Goal: Communication & Community: Share content

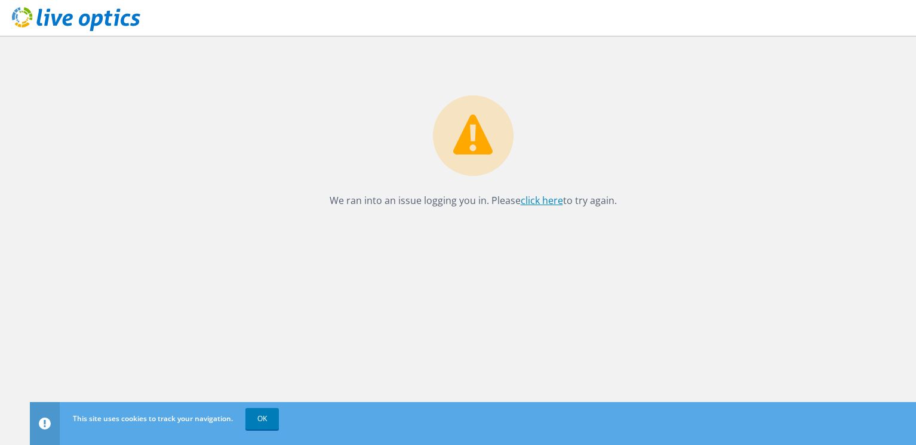
click at [549, 201] on link "click here" at bounding box center [542, 200] width 42 height 13
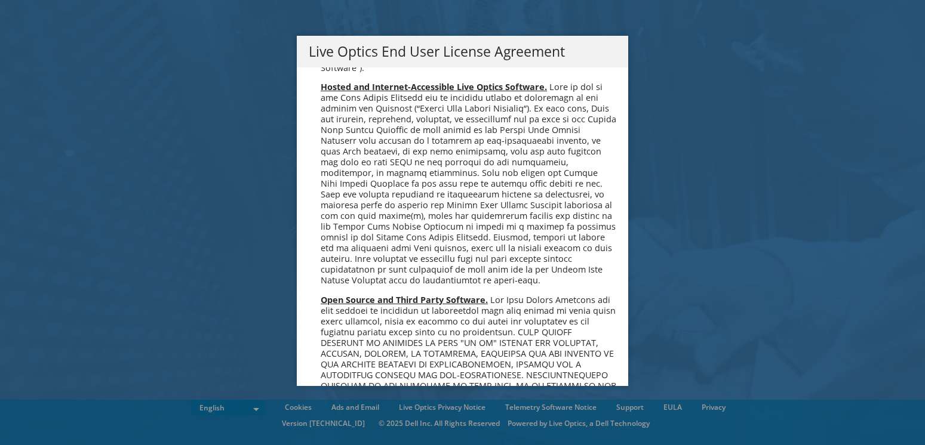
scroll to position [4515, 0]
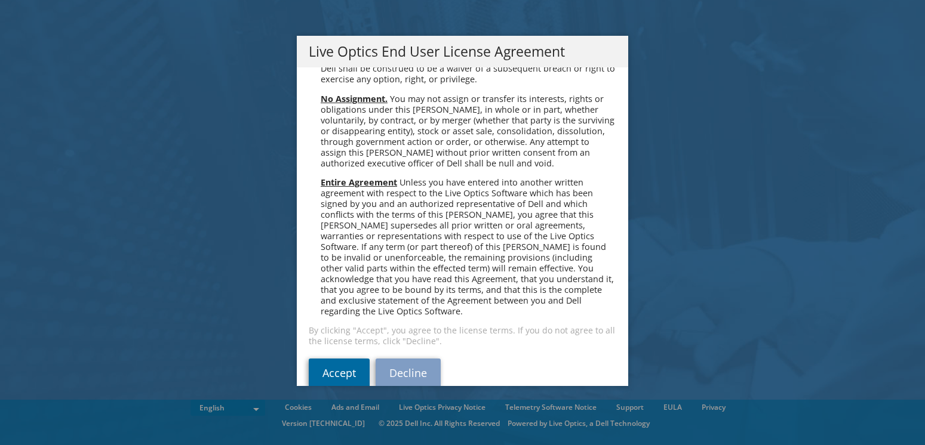
click at [340, 359] on link "Accept" at bounding box center [339, 373] width 61 height 29
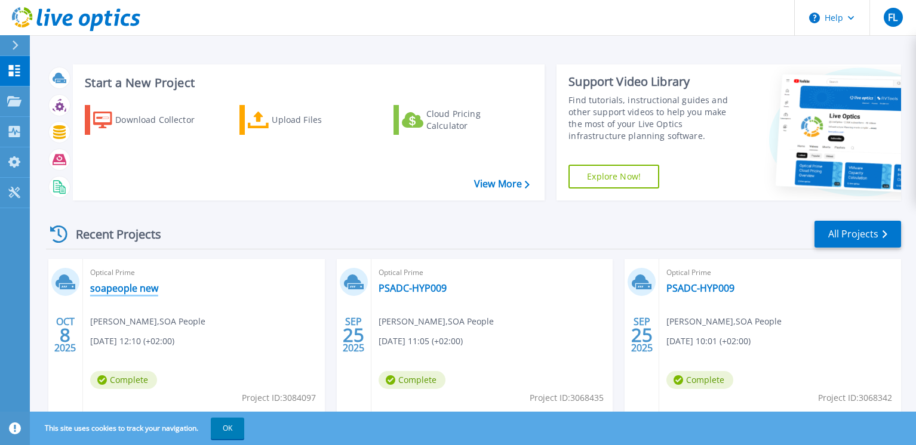
click at [131, 288] on link "soapeople new" at bounding box center [124, 288] width 68 height 12
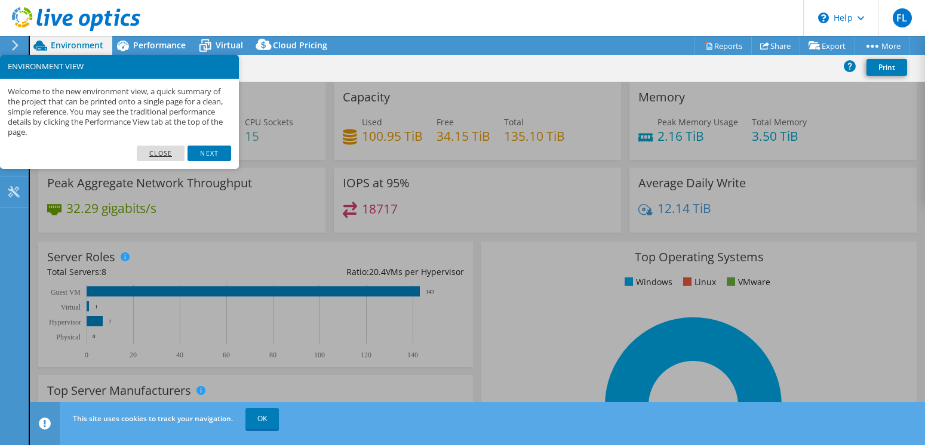
click at [162, 152] on link "Close" at bounding box center [161, 154] width 48 height 16
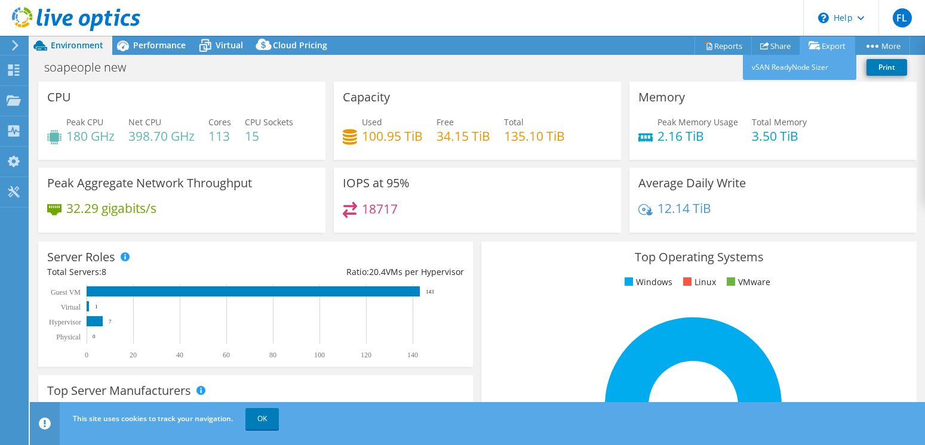
click at [823, 47] on link "Export" at bounding box center [827, 45] width 56 height 19
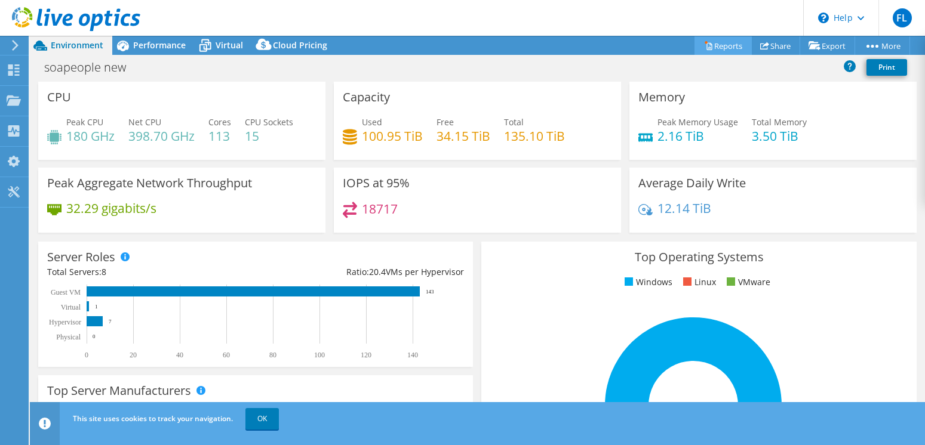
click at [715, 47] on link "Reports" at bounding box center [722, 45] width 57 height 19
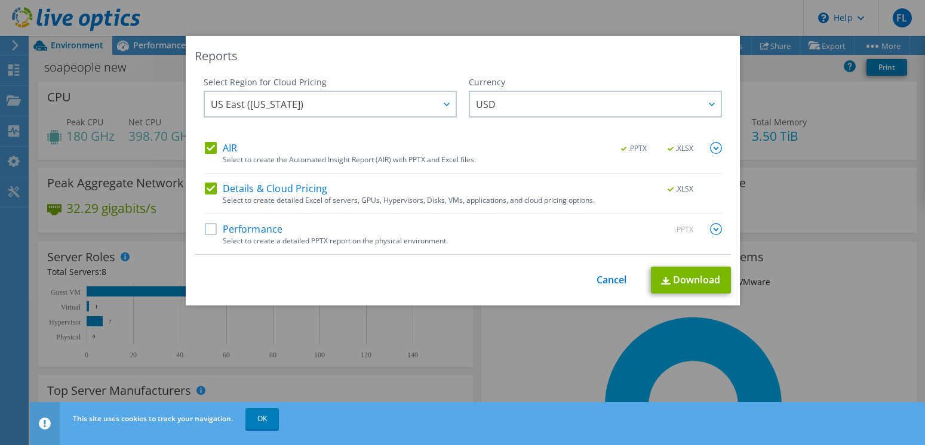
click at [207, 230] on label "Performance" at bounding box center [244, 229] width 78 height 12
click at [0, 0] on input "Performance" at bounding box center [0, 0] width 0 height 0
click at [611, 278] on link "Cancel" at bounding box center [611, 280] width 30 height 11
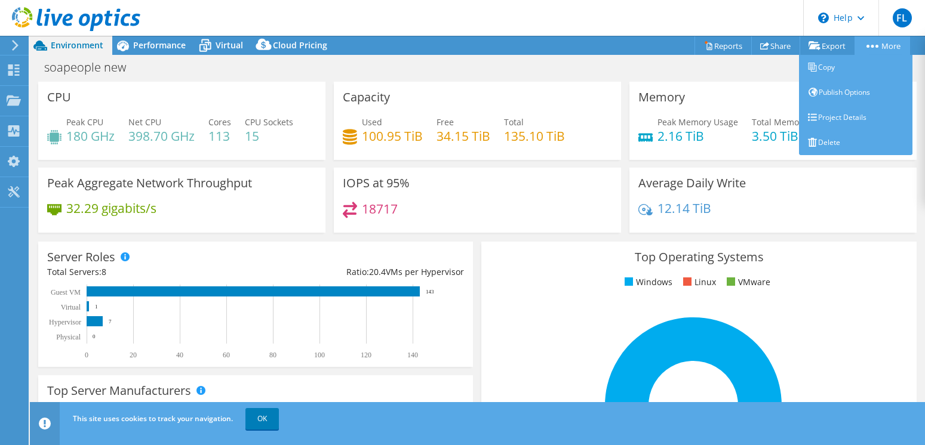
click at [890, 44] on link "More" at bounding box center [882, 45] width 56 height 19
click at [821, 64] on link "Copy" at bounding box center [855, 67] width 113 height 25
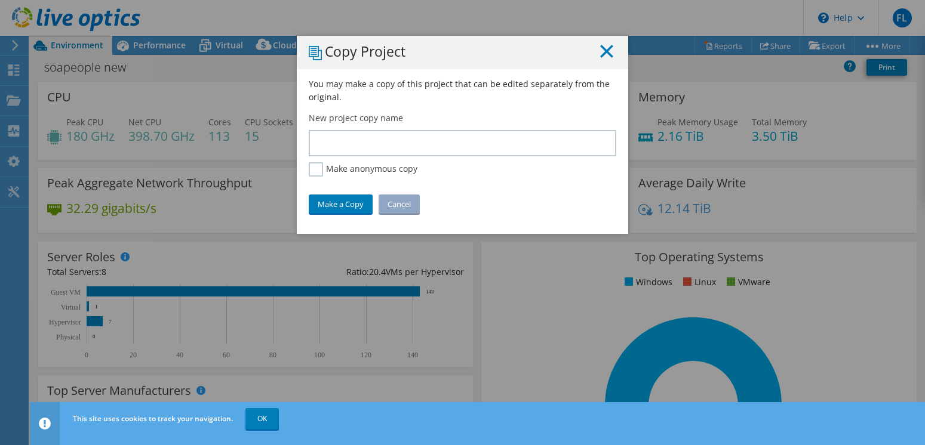
click at [604, 50] on line at bounding box center [607, 51] width 12 height 12
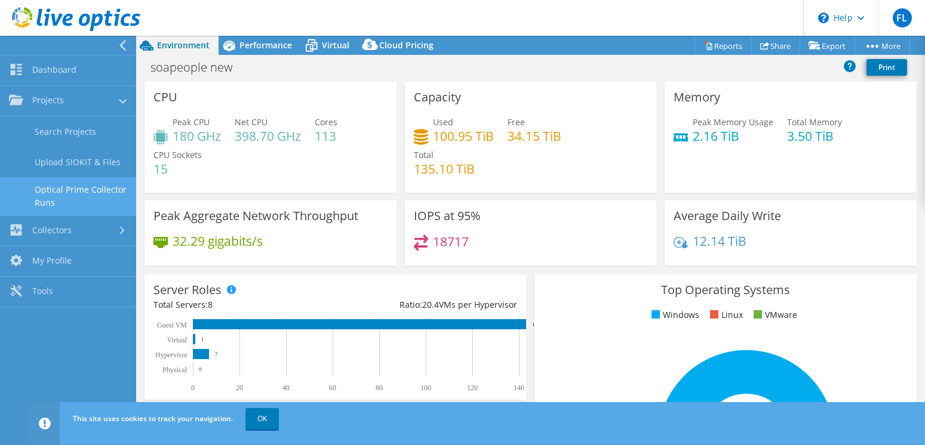
click at [82, 184] on link "Optical Prime Collector Runs" at bounding box center [68, 196] width 136 height 38
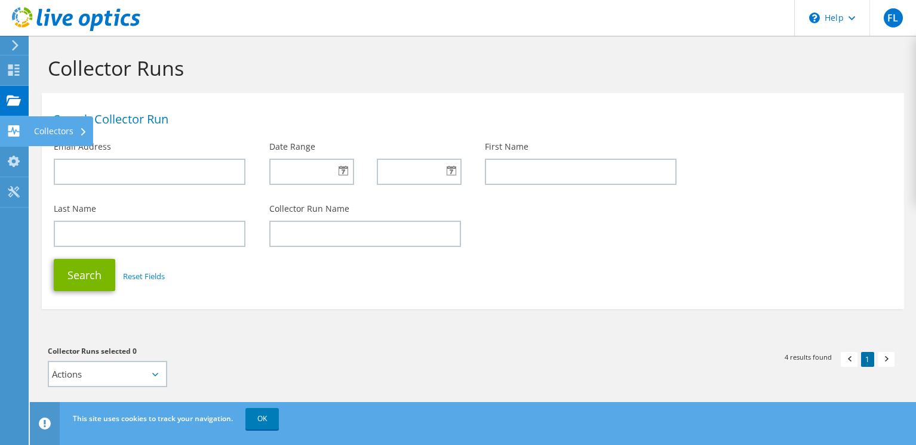
click at [56, 131] on div "Collectors" at bounding box center [60, 131] width 65 height 30
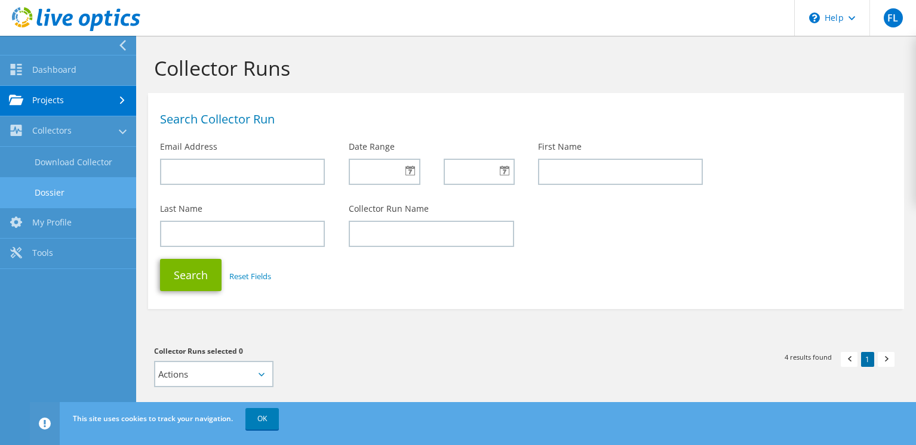
click at [63, 190] on link "Dossier" at bounding box center [68, 192] width 136 height 30
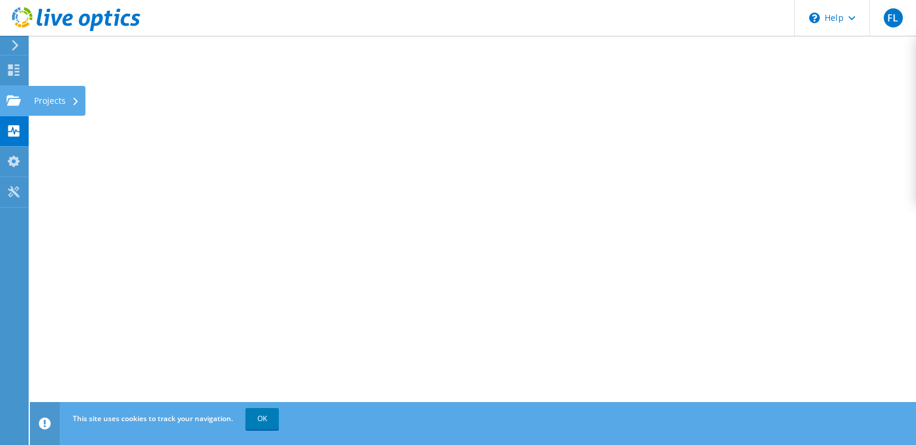
click at [64, 101] on div "Projects" at bounding box center [56, 101] width 57 height 30
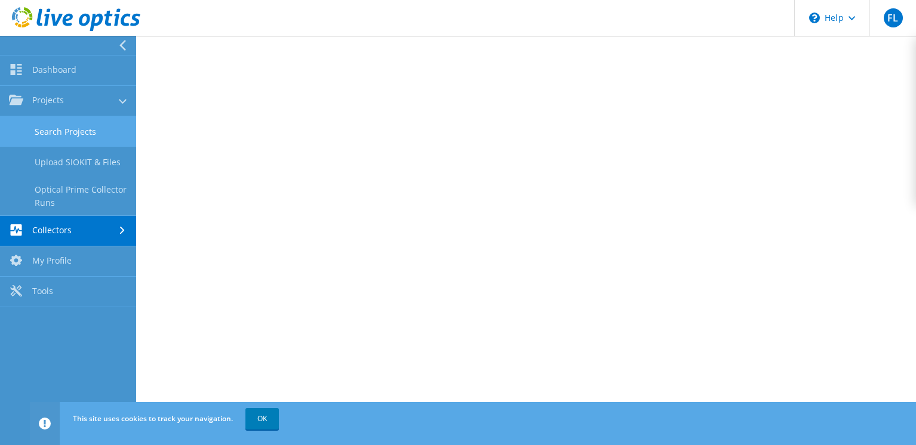
click at [87, 137] on link "Search Projects" at bounding box center [68, 131] width 136 height 30
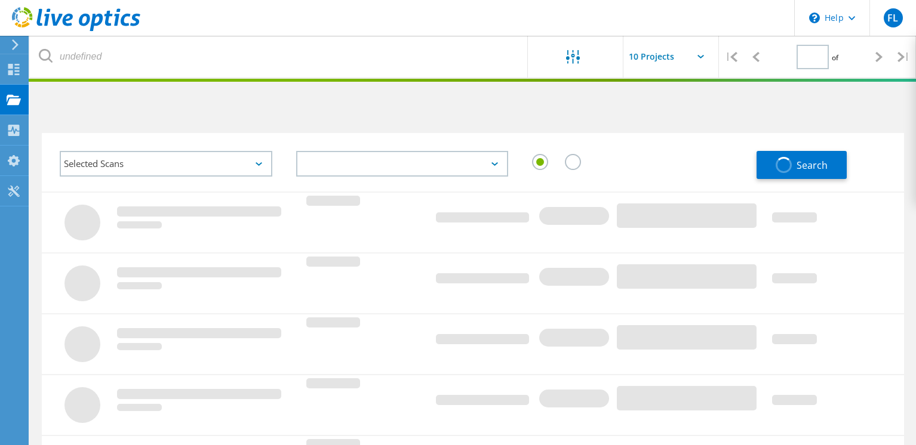
type input "1"
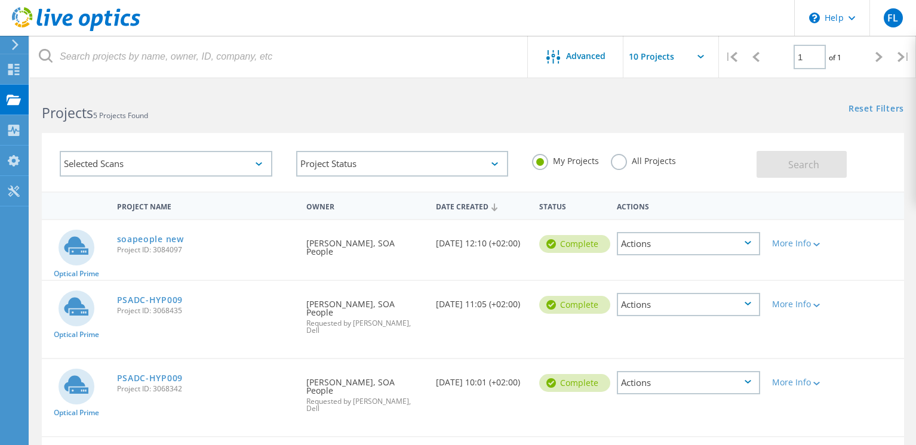
click at [752, 244] on div "Actions" at bounding box center [688, 243] width 143 height 23
click at [657, 254] on div "Share" at bounding box center [688, 253] width 141 height 19
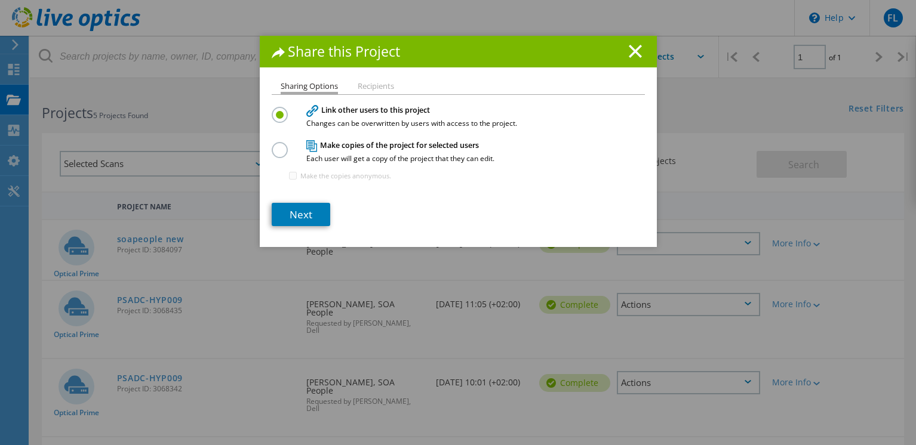
click at [273, 145] on label at bounding box center [282, 143] width 21 height 3
click at [0, 0] on input "radio" at bounding box center [0, 0] width 0 height 0
click at [290, 177] on input "Make the copies anonymous." at bounding box center [293, 176] width 8 height 8
click at [289, 177] on input "Make the copies anonymous." at bounding box center [293, 176] width 8 height 8
checkbox input "false"
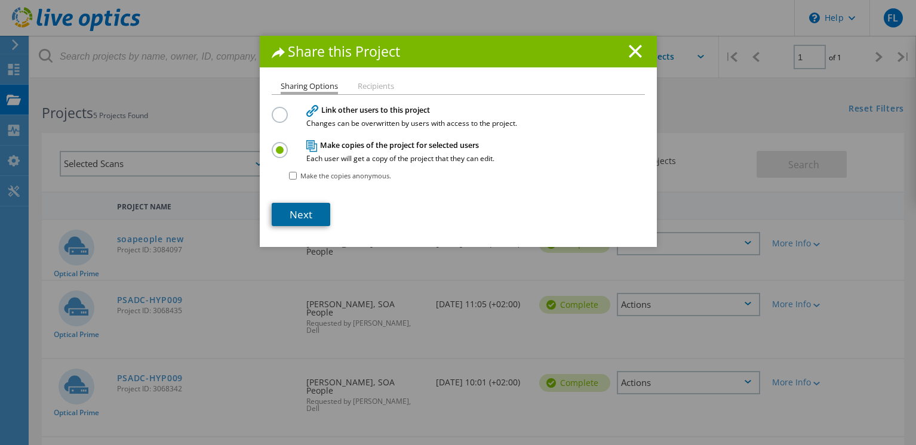
click at [300, 216] on link "Next" at bounding box center [301, 214] width 59 height 23
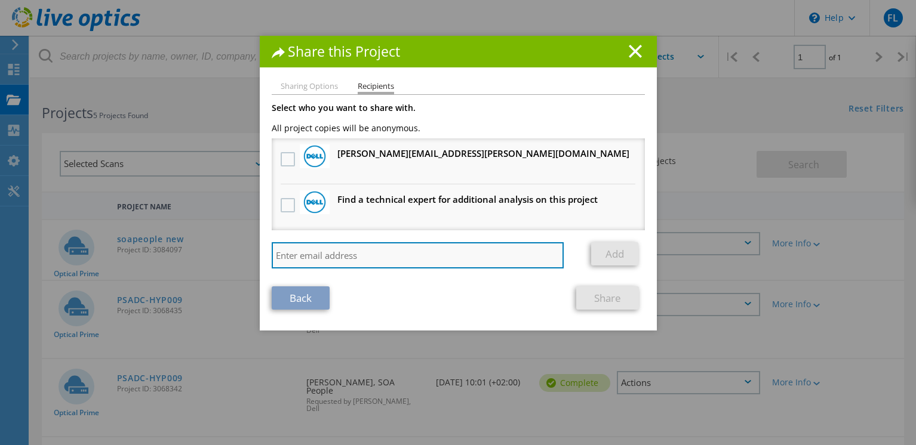
click at [376, 262] on input "search" at bounding box center [418, 255] width 293 height 26
type input "mark"
drag, startPoint x: 332, startPoint y: 260, endPoint x: 259, endPoint y: 259, distance: 72.8
click at [260, 259] on div "Sharing Options Recipients Link other users to this project Changes can be over…" at bounding box center [458, 206] width 397 height 248
click at [460, 255] on input "search" at bounding box center [418, 255] width 293 height 26
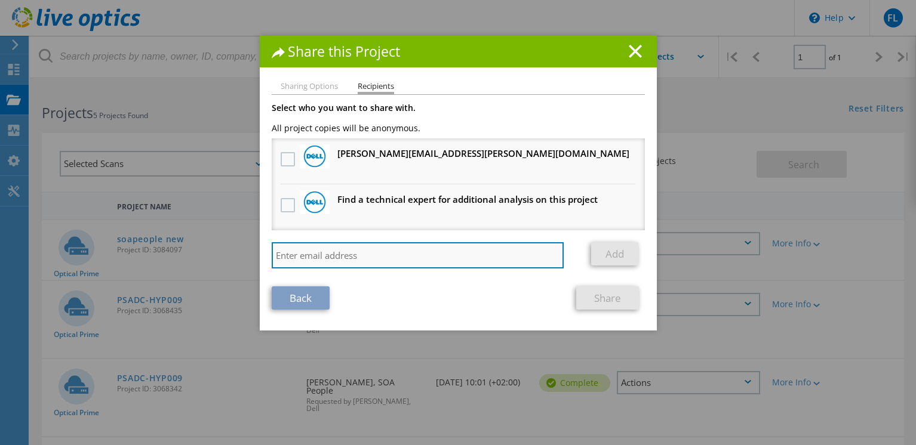
paste input "mark.van.aardenne@ingrammicro.com"
type input "mark.van.aardenne@ingrammicro.com"
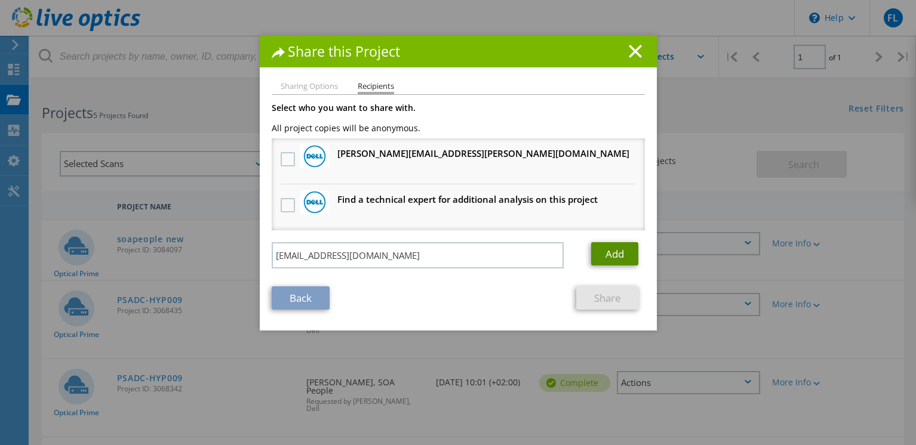
click at [601, 256] on link "Add" at bounding box center [614, 253] width 47 height 23
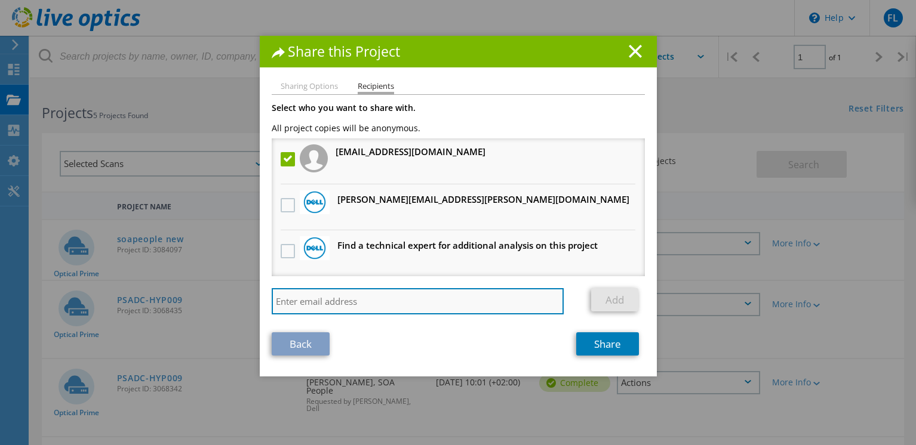
click at [341, 300] on input "search" at bounding box center [418, 301] width 293 height 26
paste input "Elmar_dilling@dell.com"
type input "Elmar_dilling@dell.com"
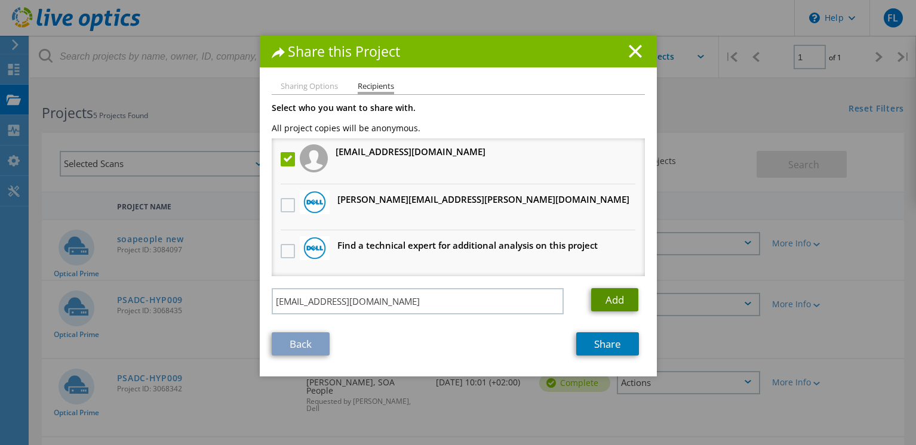
click at [611, 297] on link "Add" at bounding box center [614, 299] width 47 height 23
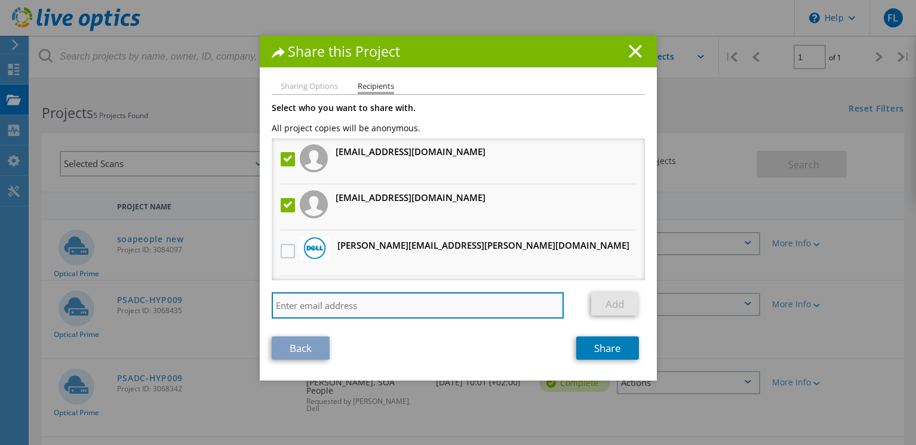
click at [444, 311] on input "search" at bounding box center [418, 306] width 293 height 26
type input "jacco.van.gent@soapeople.com"
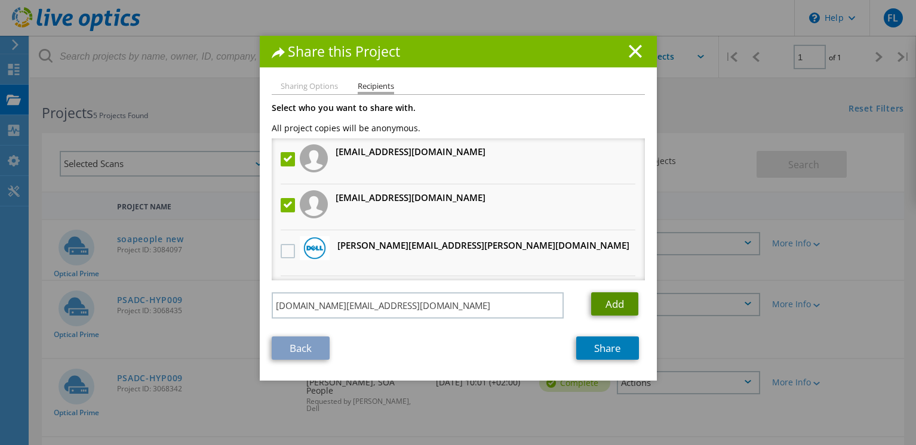
click at [626, 307] on link "Add" at bounding box center [614, 304] width 47 height 23
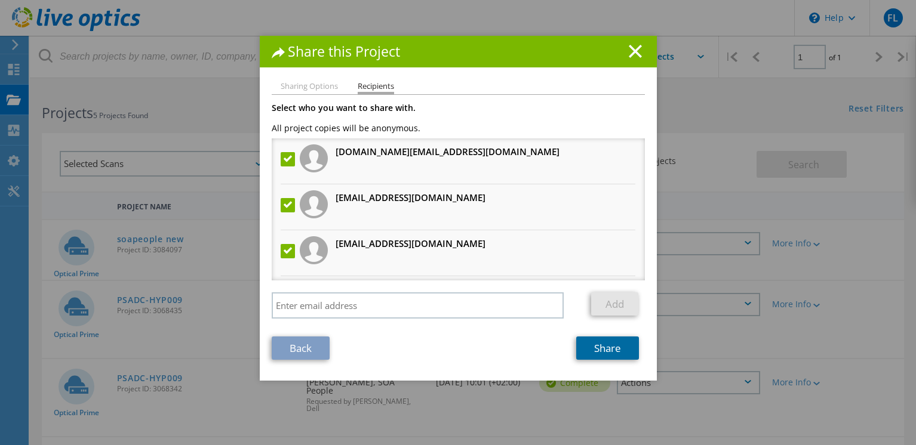
click at [597, 347] on link "Share" at bounding box center [607, 348] width 63 height 23
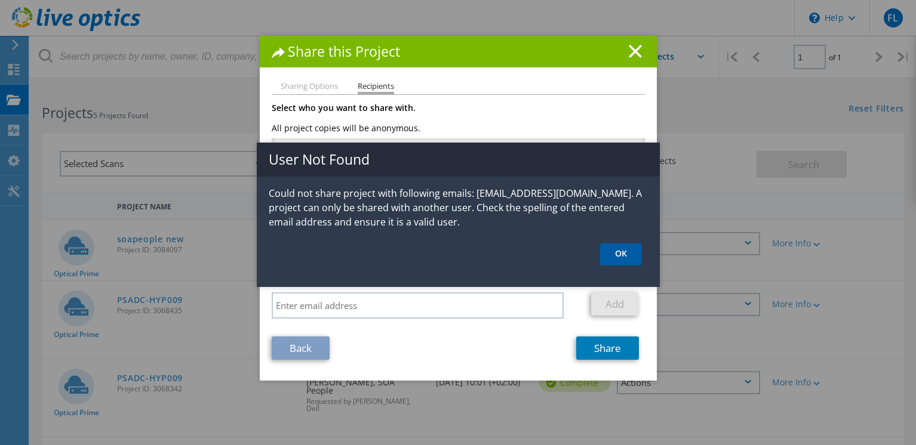
click at [621, 251] on link "OK" at bounding box center [621, 255] width 42 height 22
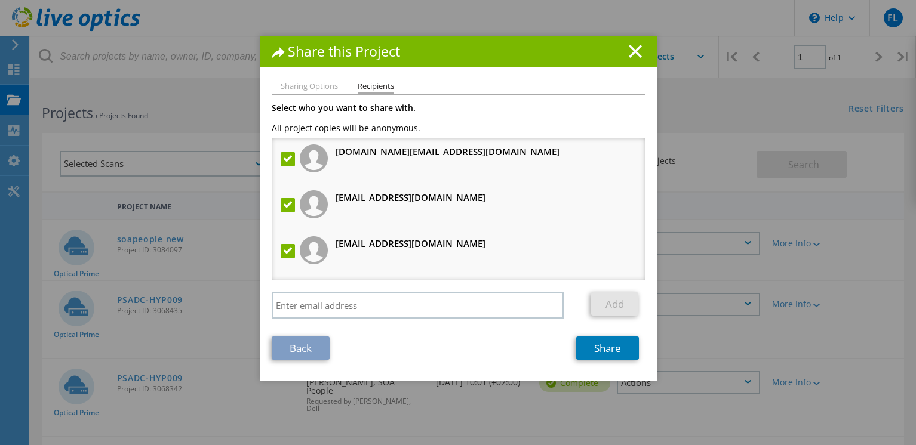
click at [281, 202] on label at bounding box center [289, 205] width 17 height 14
click at [0, 0] on input "checkbox" at bounding box center [0, 0] width 0 height 0
click at [612, 350] on link "Share" at bounding box center [607, 348] width 63 height 23
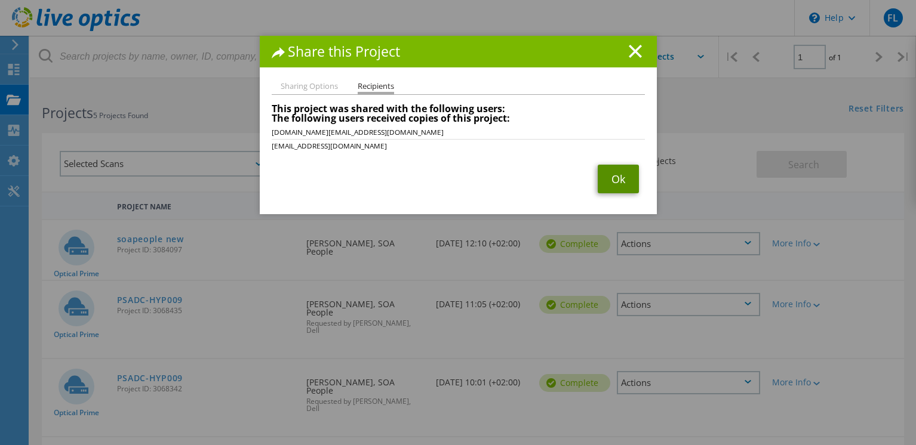
click at [620, 179] on link "Ok" at bounding box center [618, 179] width 41 height 29
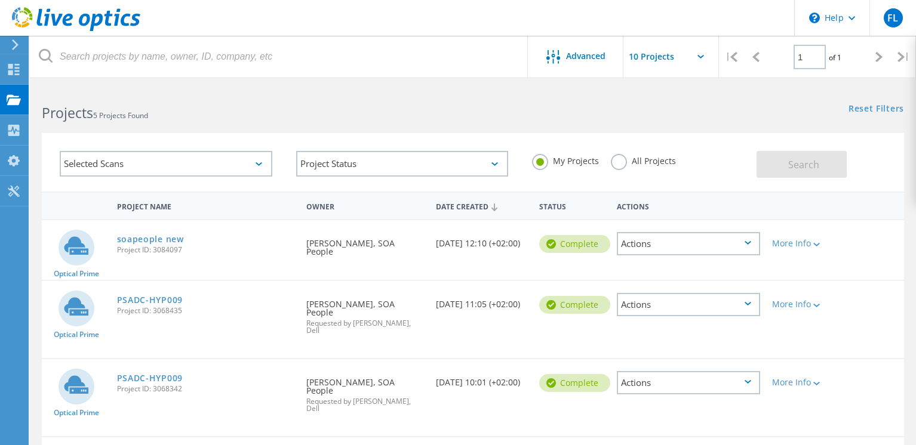
click at [747, 243] on icon at bounding box center [747, 243] width 7 height 4
click at [677, 238] on div "Project Details" at bounding box center [688, 235] width 141 height 19
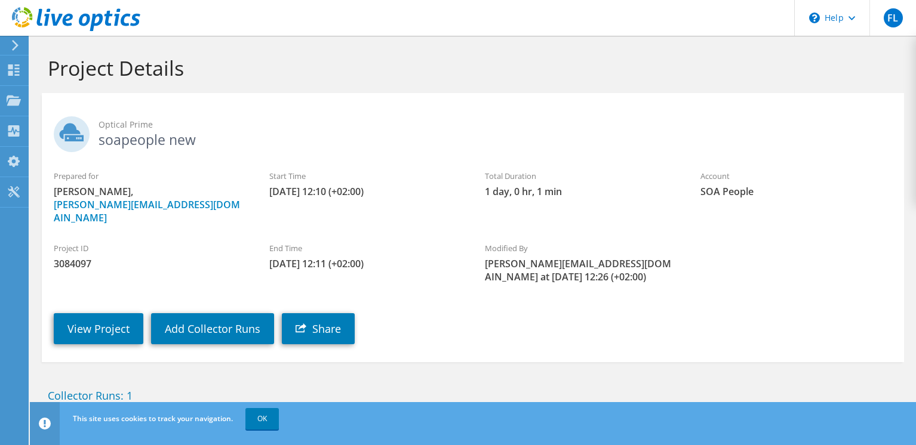
scroll to position [82, 0]
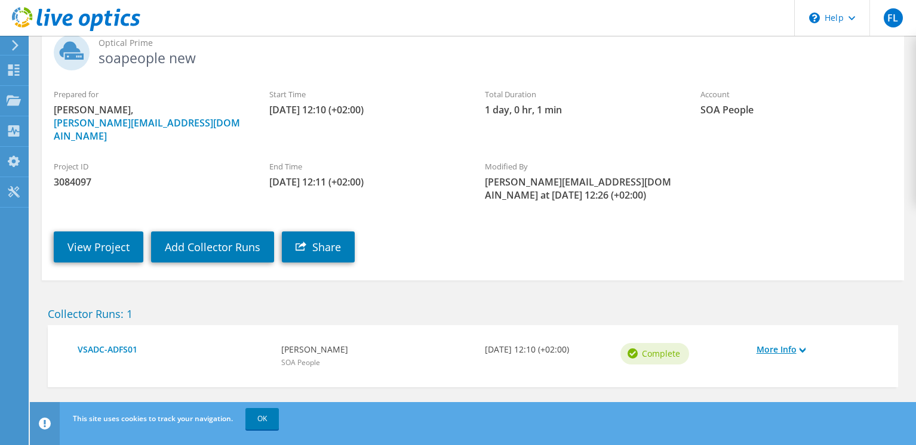
click at [802, 347] on icon at bounding box center [802, 350] width 6 height 6
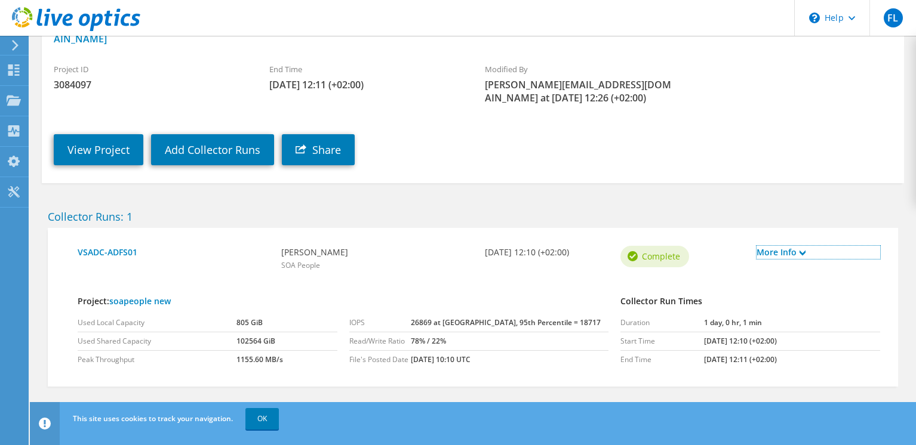
scroll to position [0, 0]
